Goal: Information Seeking & Learning: Find specific fact

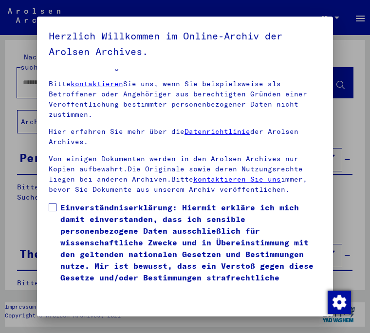
scroll to position [154, 0]
click at [57, 201] on label "Einverständniserklärung: Hiermit erkläre ich mich damit einverstanden, dass ich…" at bounding box center [185, 247] width 272 height 93
click at [90, 300] on button "Ich stimme zu" at bounding box center [81, 311] width 65 height 23
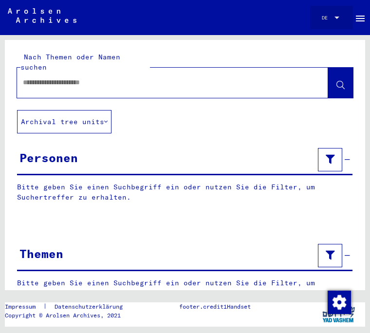
click at [340, 16] on div at bounding box center [336, 17] width 9 height 5
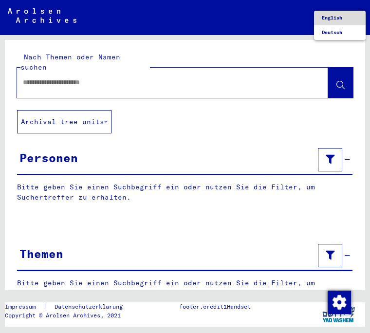
click at [341, 19] on span "English" at bounding box center [331, 18] width 20 height 6
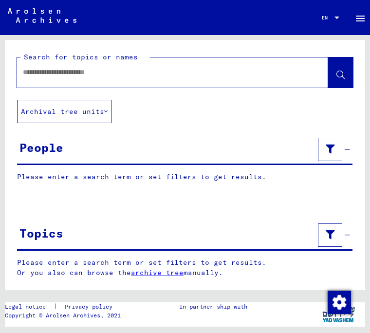
click at [54, 76] on input "text" at bounding box center [164, 72] width 282 height 10
type input "*****"
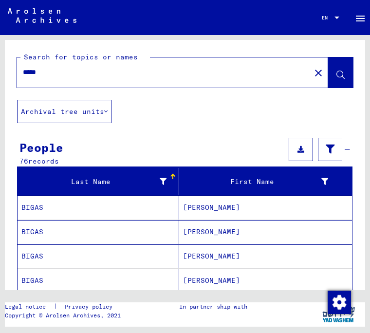
click at [344, 74] on icon at bounding box center [340, 75] width 8 height 8
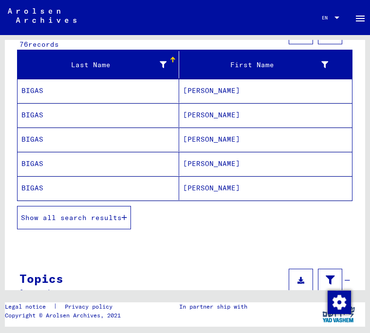
scroll to position [122, 0]
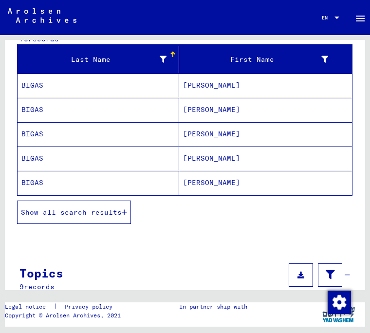
click at [97, 218] on button "Show all search results" at bounding box center [74, 211] width 114 height 23
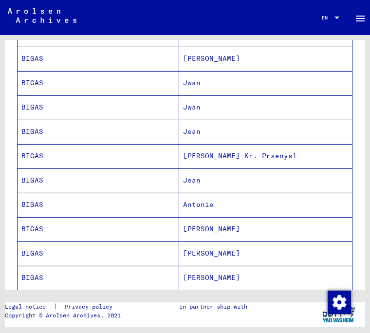
scroll to position [416, 0]
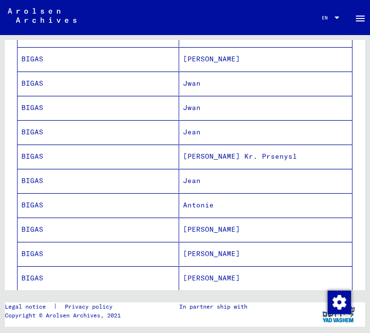
click at [196, 85] on mat-cell "Jwan" at bounding box center [265, 83] width 173 height 24
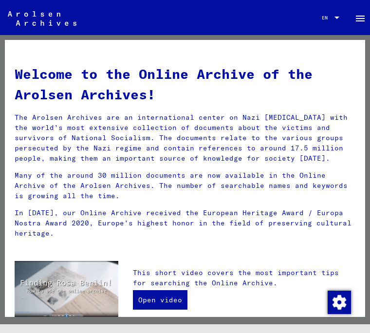
click at [42, 17] on img at bounding box center [42, 18] width 69 height 15
